Goal: Navigation & Orientation: Find specific page/section

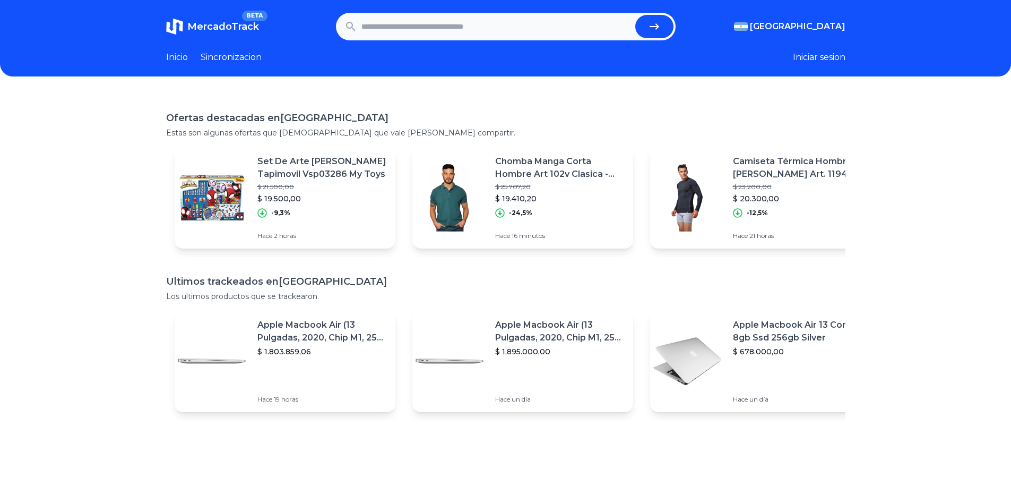
click at [231, 60] on link "Sincronizacion" at bounding box center [231, 57] width 61 height 13
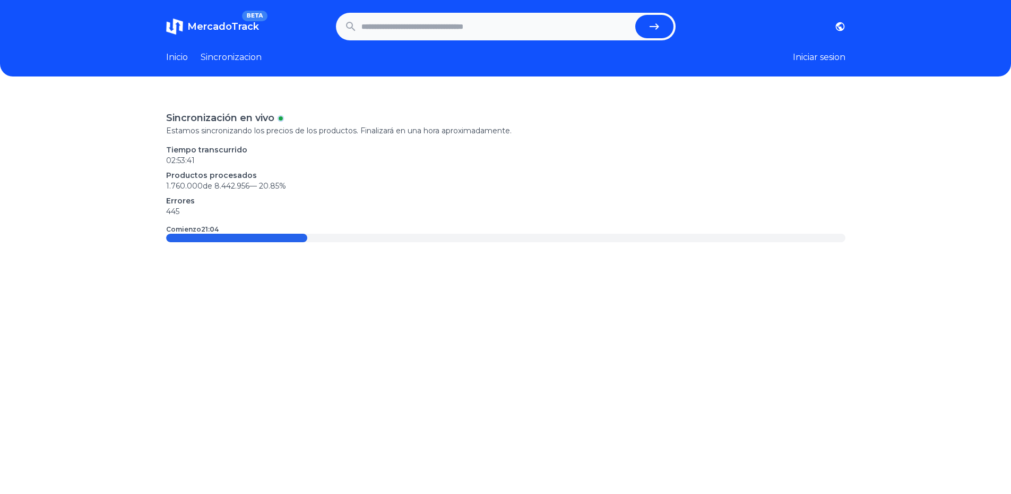
click at [183, 51] on header "MercadoTrack BETA [GEOGRAPHIC_DATA] [GEOGRAPHIC_DATA] [GEOGRAPHIC_DATA] [GEOGRA…" at bounding box center [505, 38] width 1011 height 76
click at [178, 56] on link "Inicio" at bounding box center [177, 57] width 22 height 13
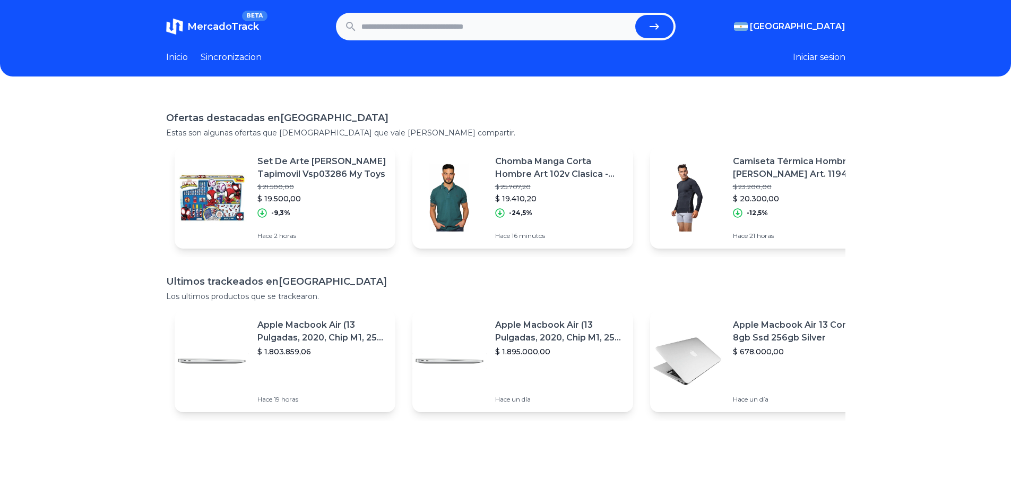
click at [875, 261] on div "Ofertas destacadas en [GEOGRAPHIC_DATA] Estas son algunas ofertas que [DEMOGRAP…" at bounding box center [505, 340] width 1011 height 494
click at [183, 53] on link "Inicio" at bounding box center [177, 57] width 22 height 13
click at [209, 27] on span "MercadoTrack" at bounding box center [223, 27] width 72 height 12
